Goal: Navigation & Orientation: Find specific page/section

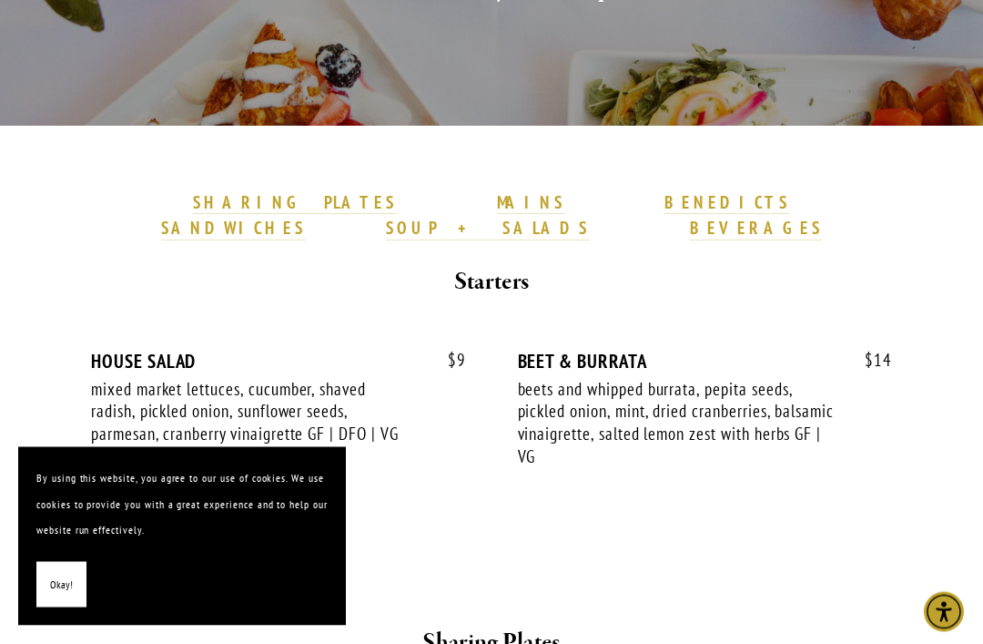
scroll to position [438, 0]
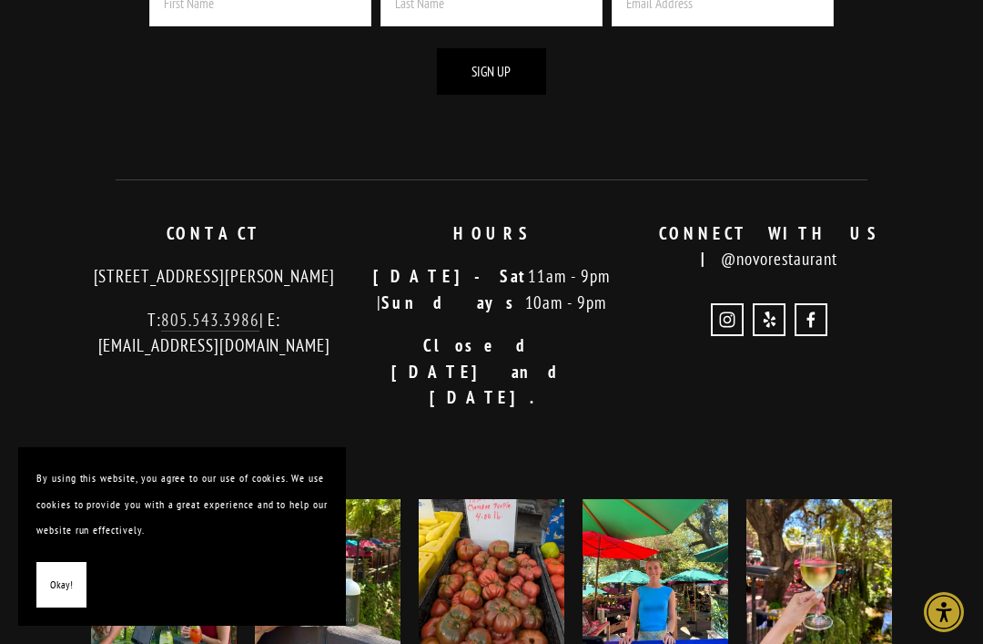
scroll to position [5166, 0]
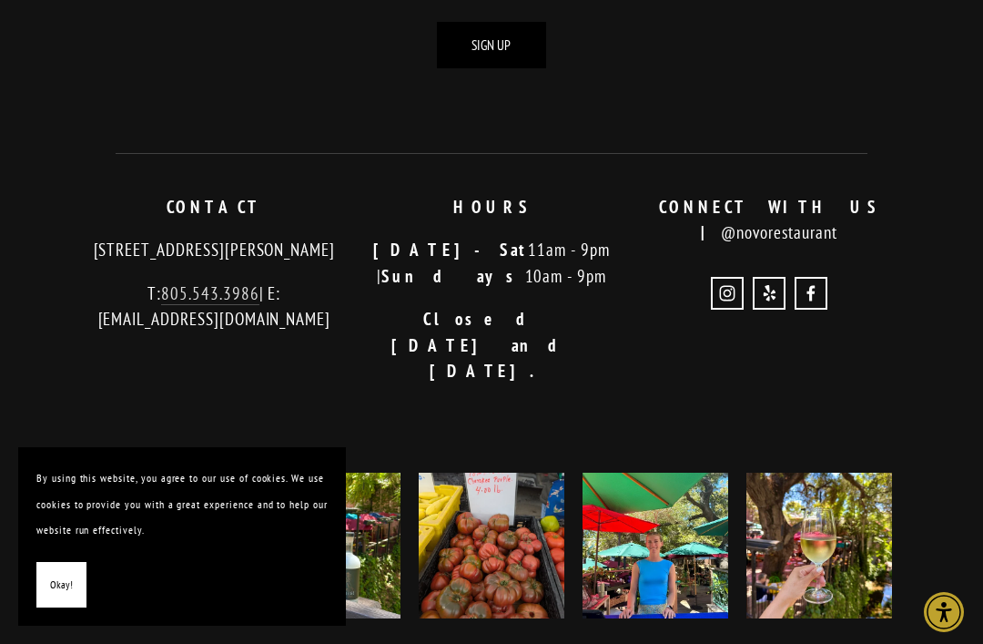
click at [356, 472] on img at bounding box center [328, 545] width 146 height 146
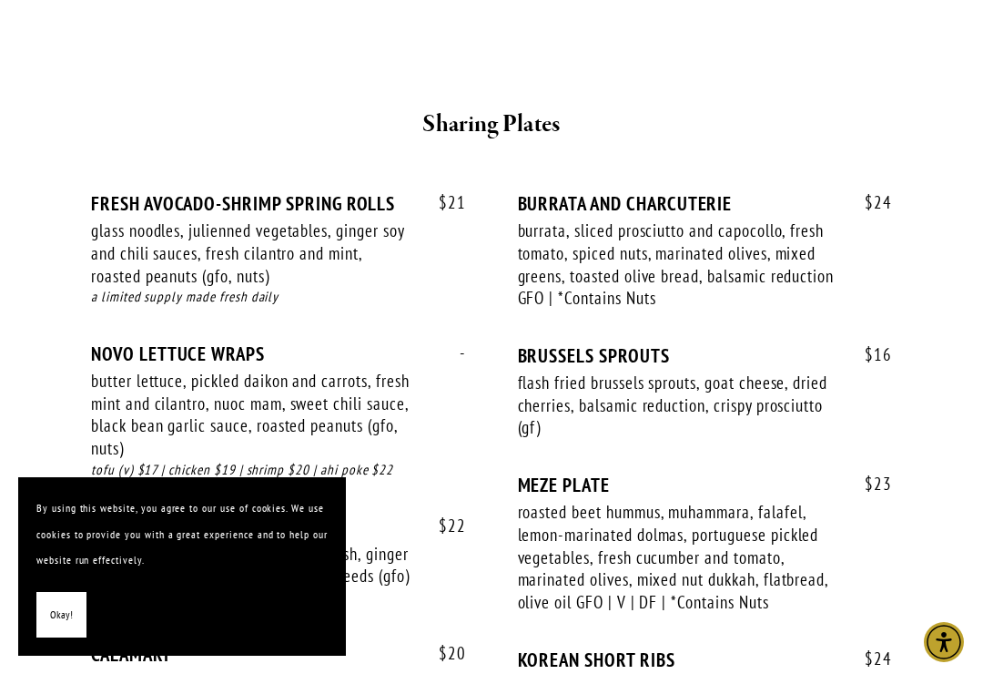
scroll to position [1254, 0]
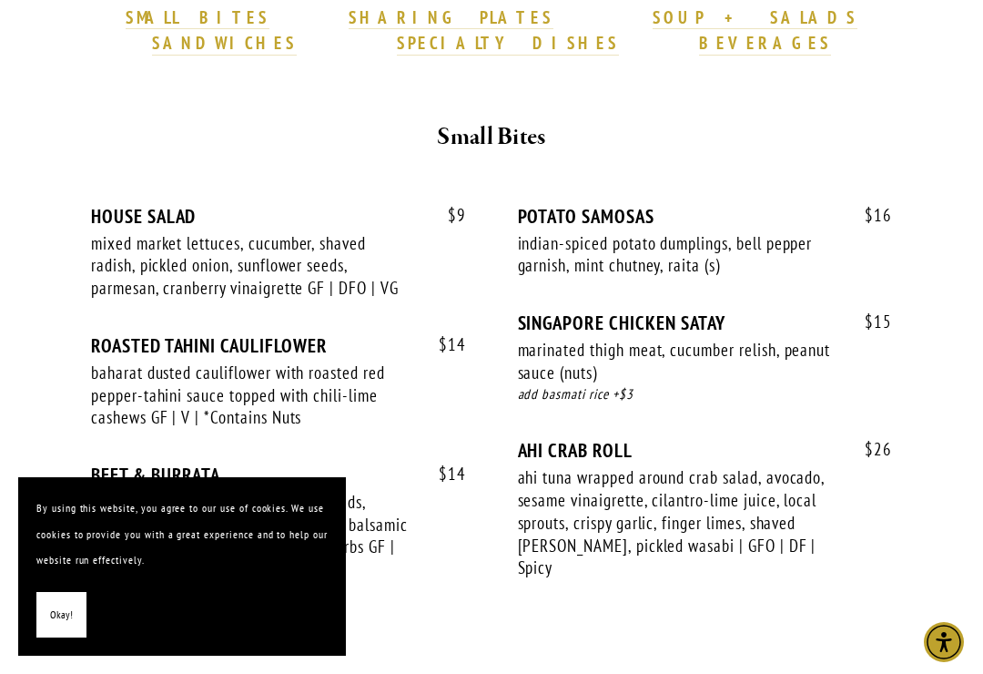
scroll to position [622, 0]
